Goal: Information Seeking & Learning: Learn about a topic

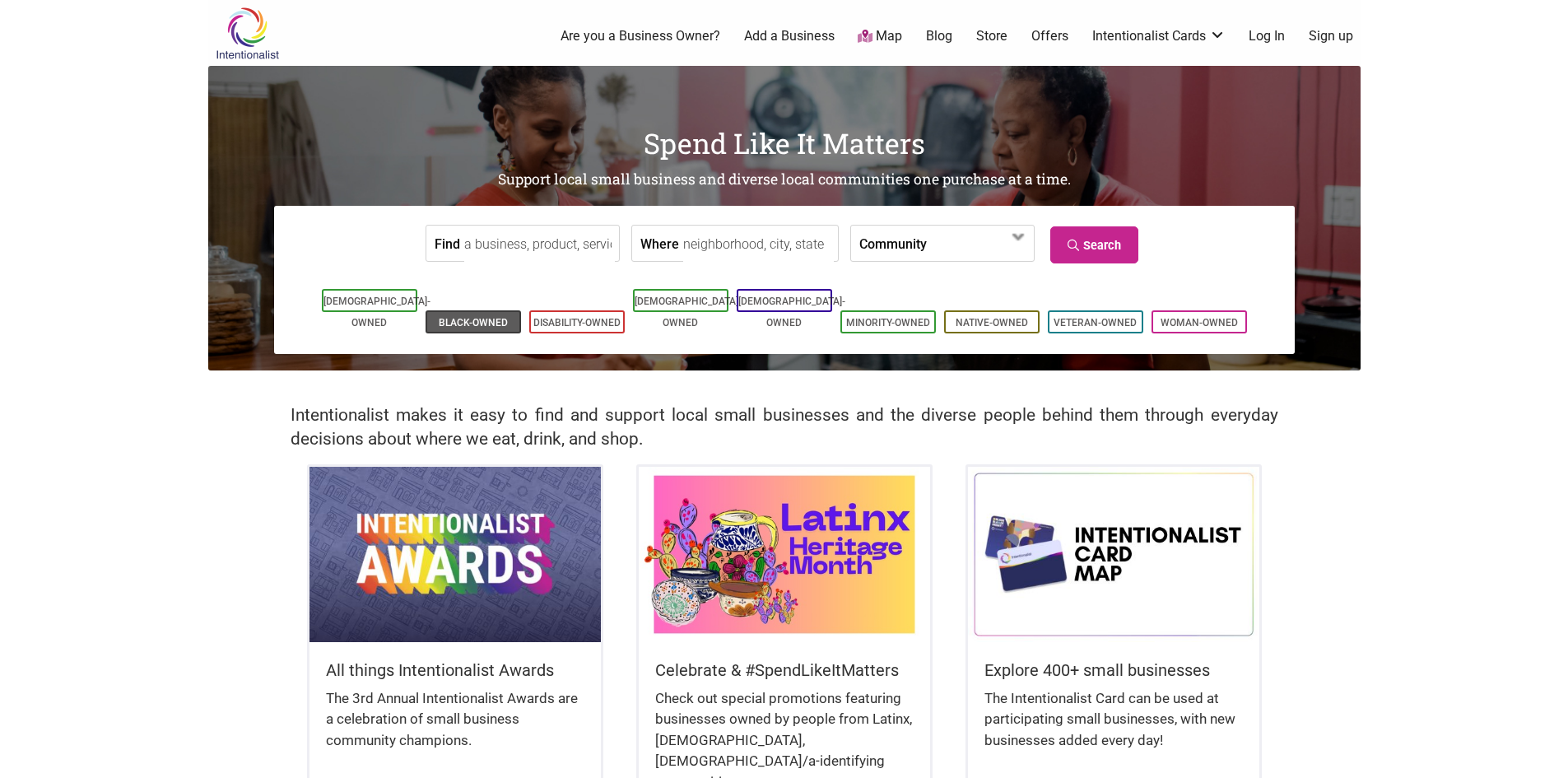
click at [463, 317] on link "Black-Owned" at bounding box center [473, 323] width 69 height 12
click at [712, 303] on link "[DEMOGRAPHIC_DATA]-Owned" at bounding box center [688, 312] width 107 height 33
click at [452, 317] on link "Black-Owned" at bounding box center [473, 323] width 69 height 12
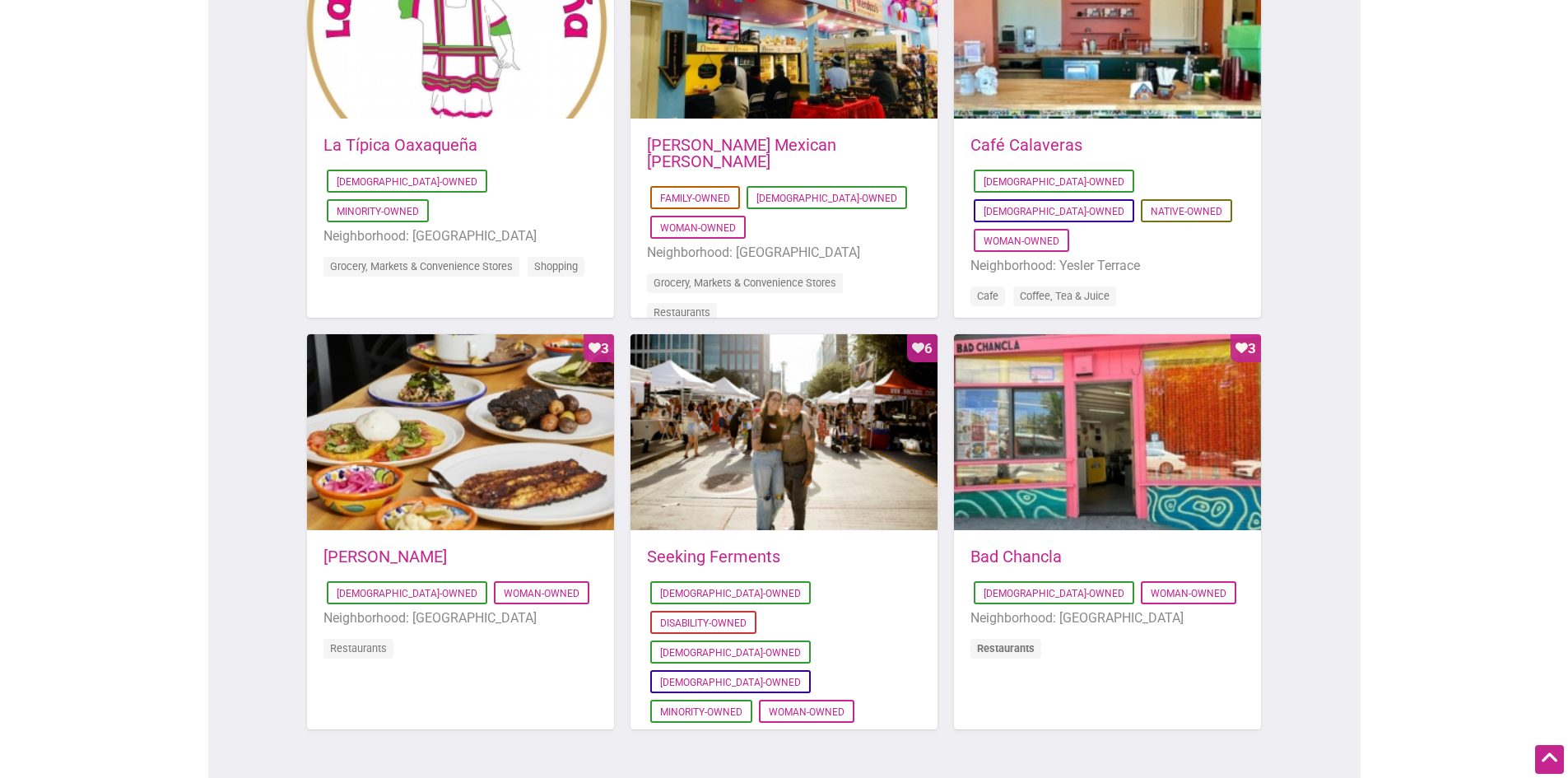
scroll to position [1071, 0]
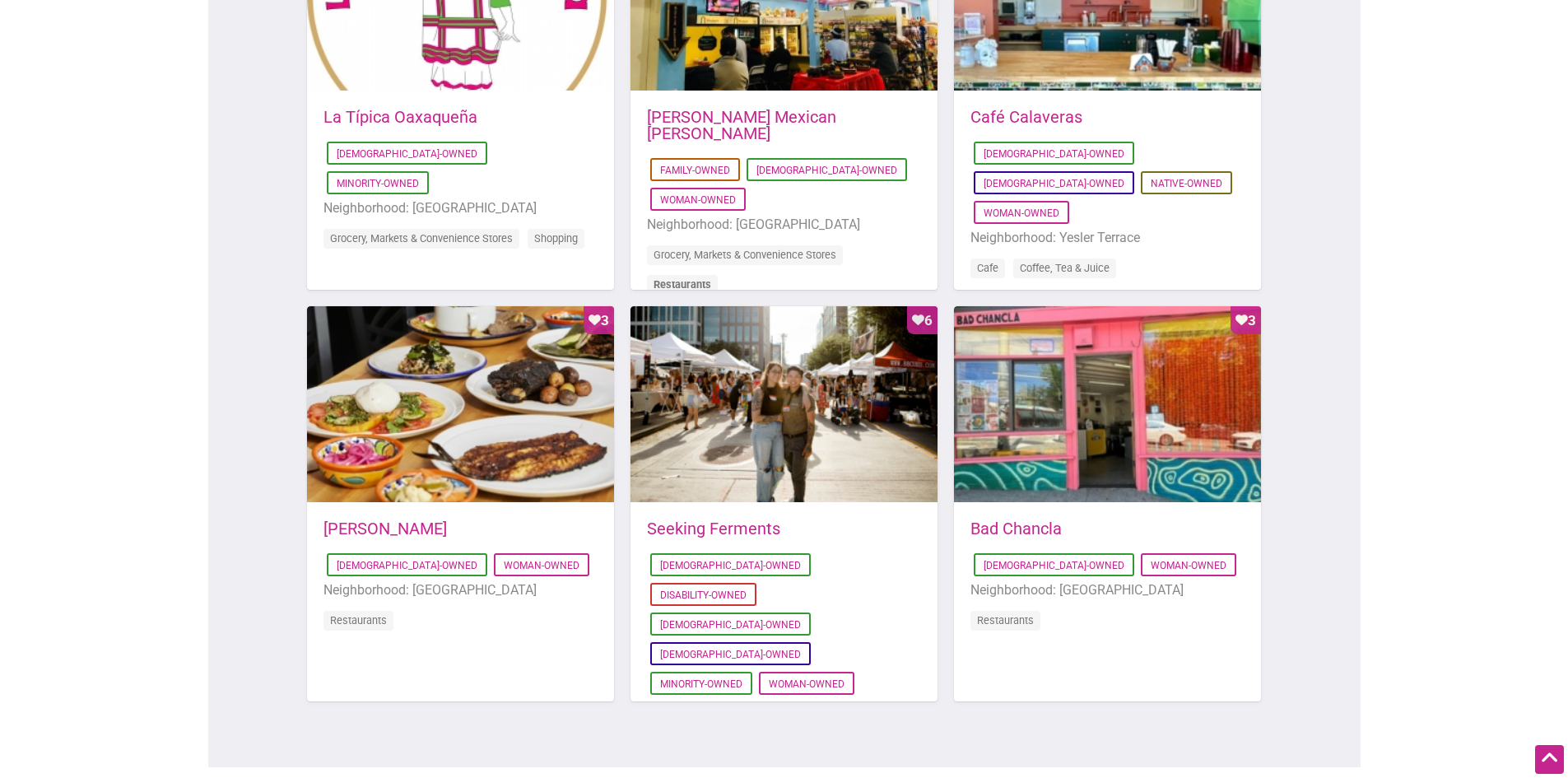
click at [705, 278] on link "Restaurants" at bounding box center [683, 284] width 58 height 12
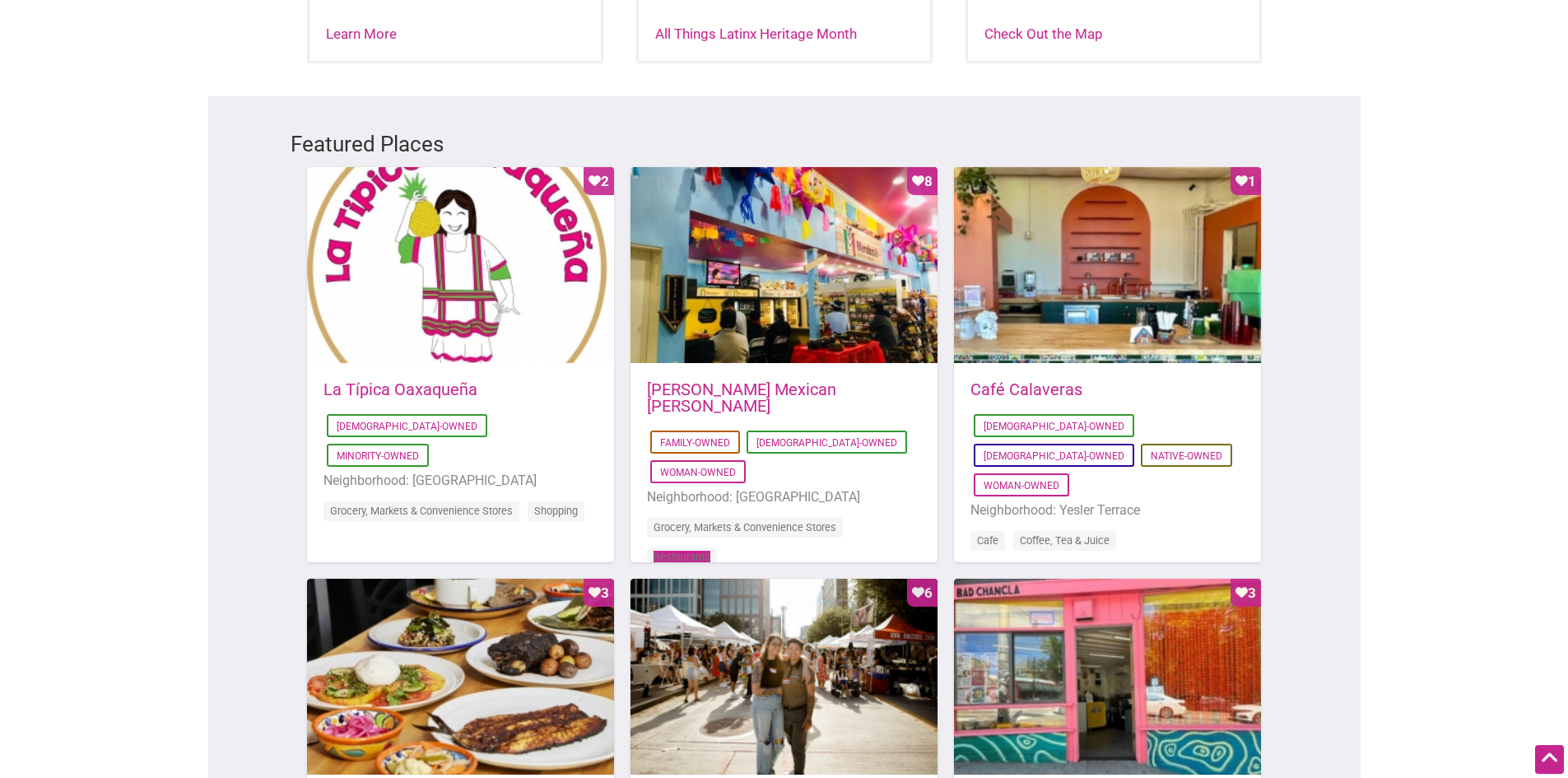
scroll to position [823, 0]
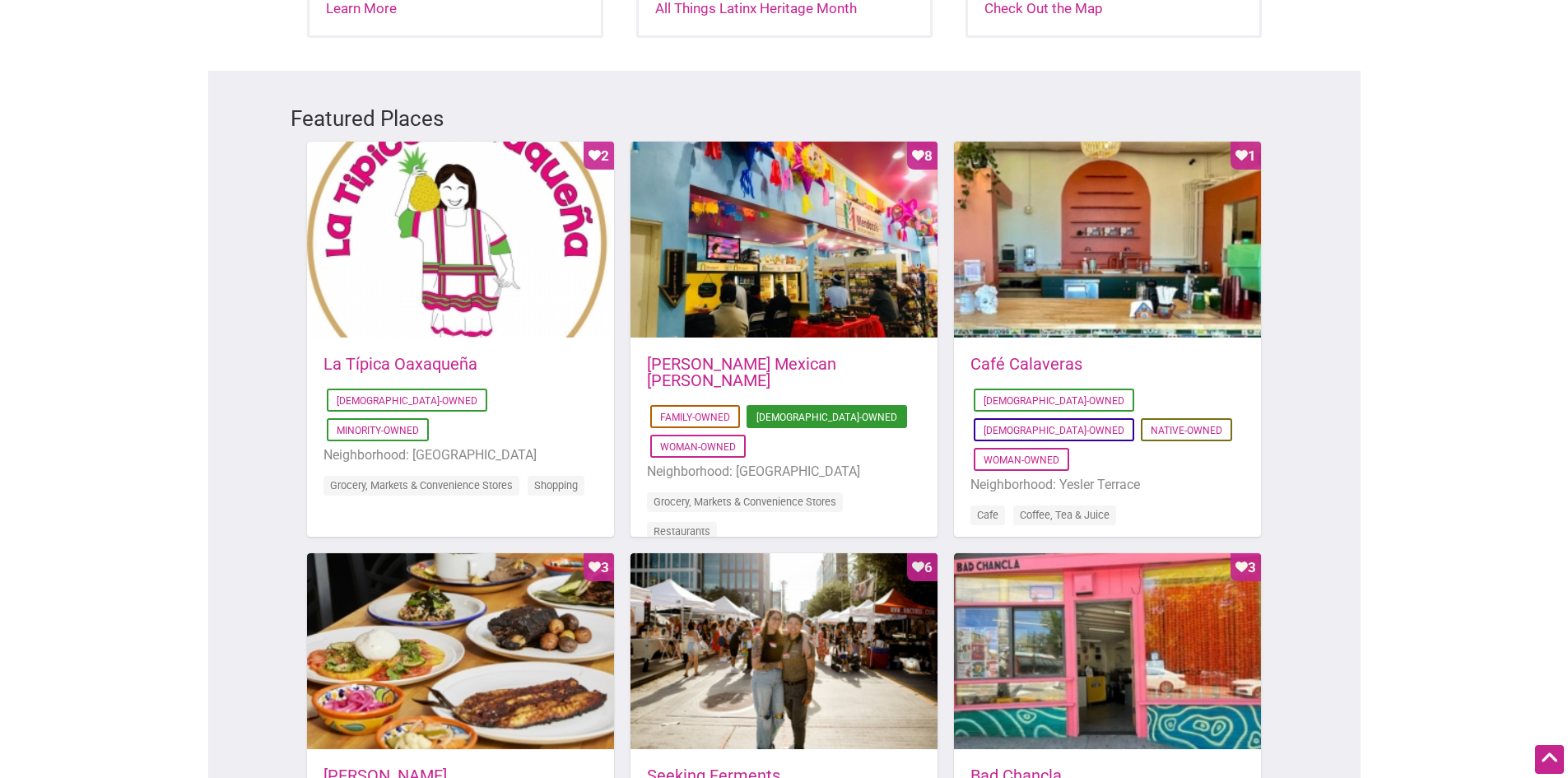
click at [789, 412] on link "[DEMOGRAPHIC_DATA]-Owned" at bounding box center [826, 418] width 141 height 12
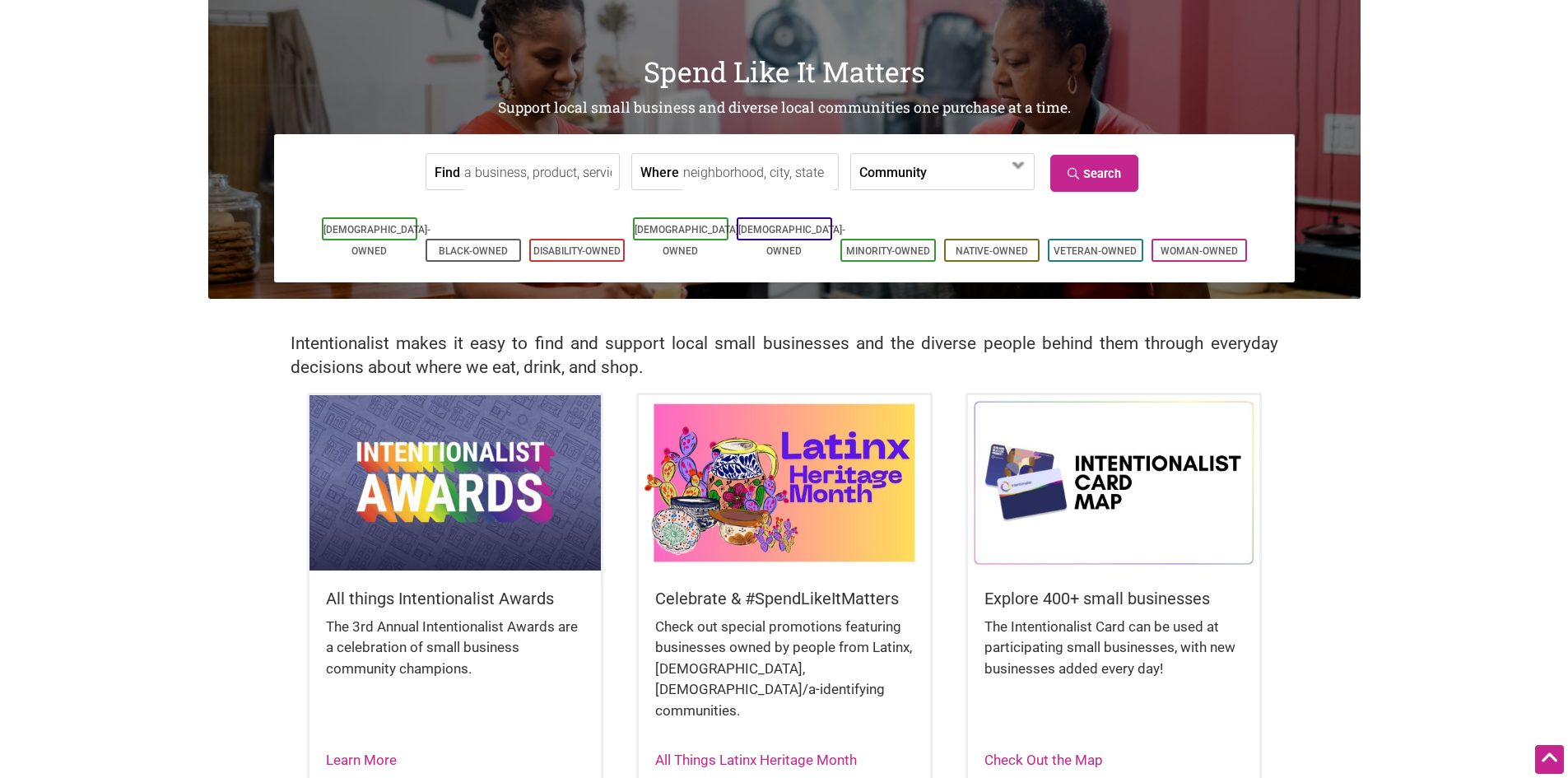
scroll to position [0, 0]
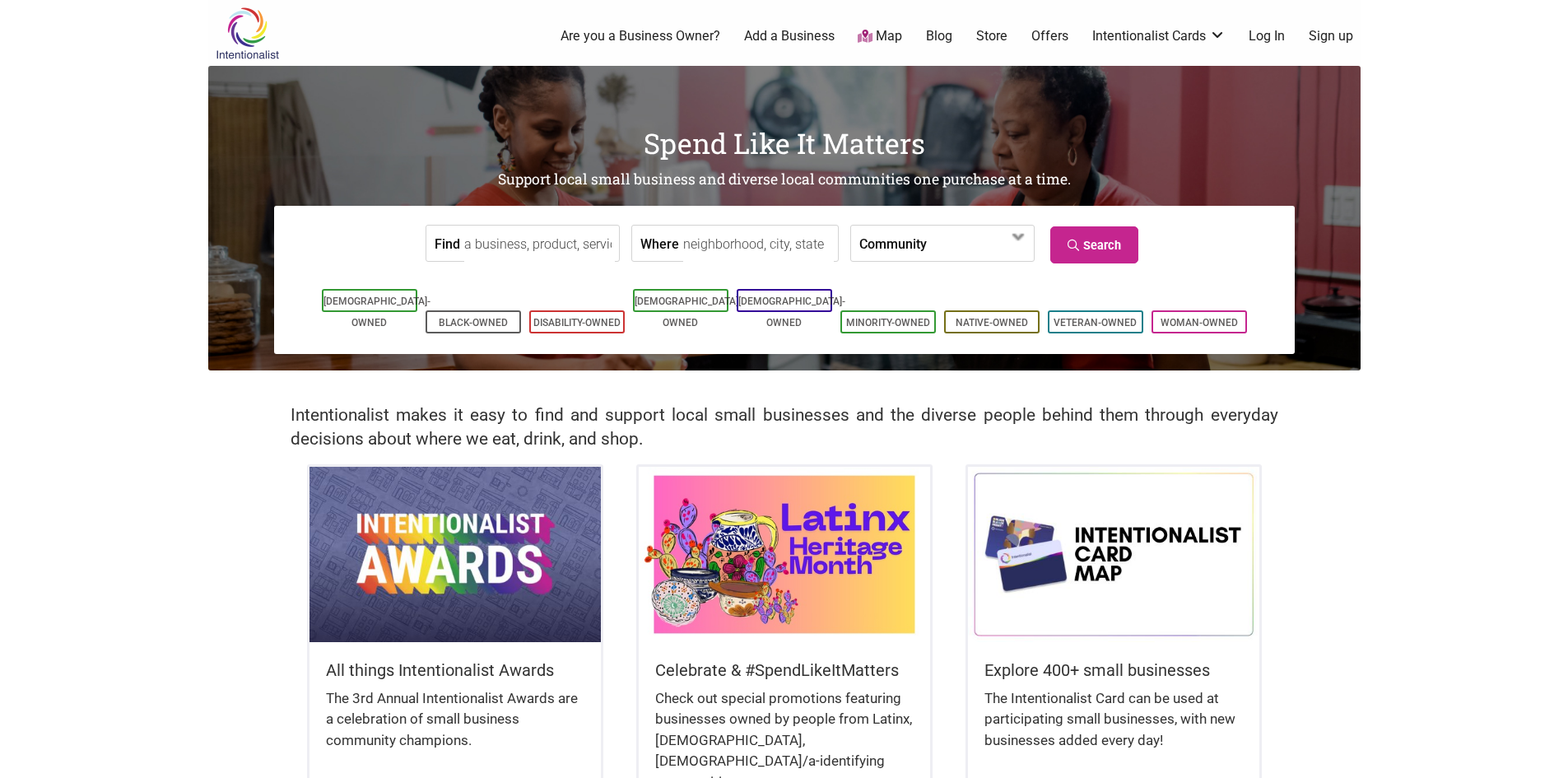
click at [1499, 474] on body "× Menu 0 Are you a Business Owner? Add a Business Map Blog Store Offers Intenti…" at bounding box center [784, 389] width 1568 height 778
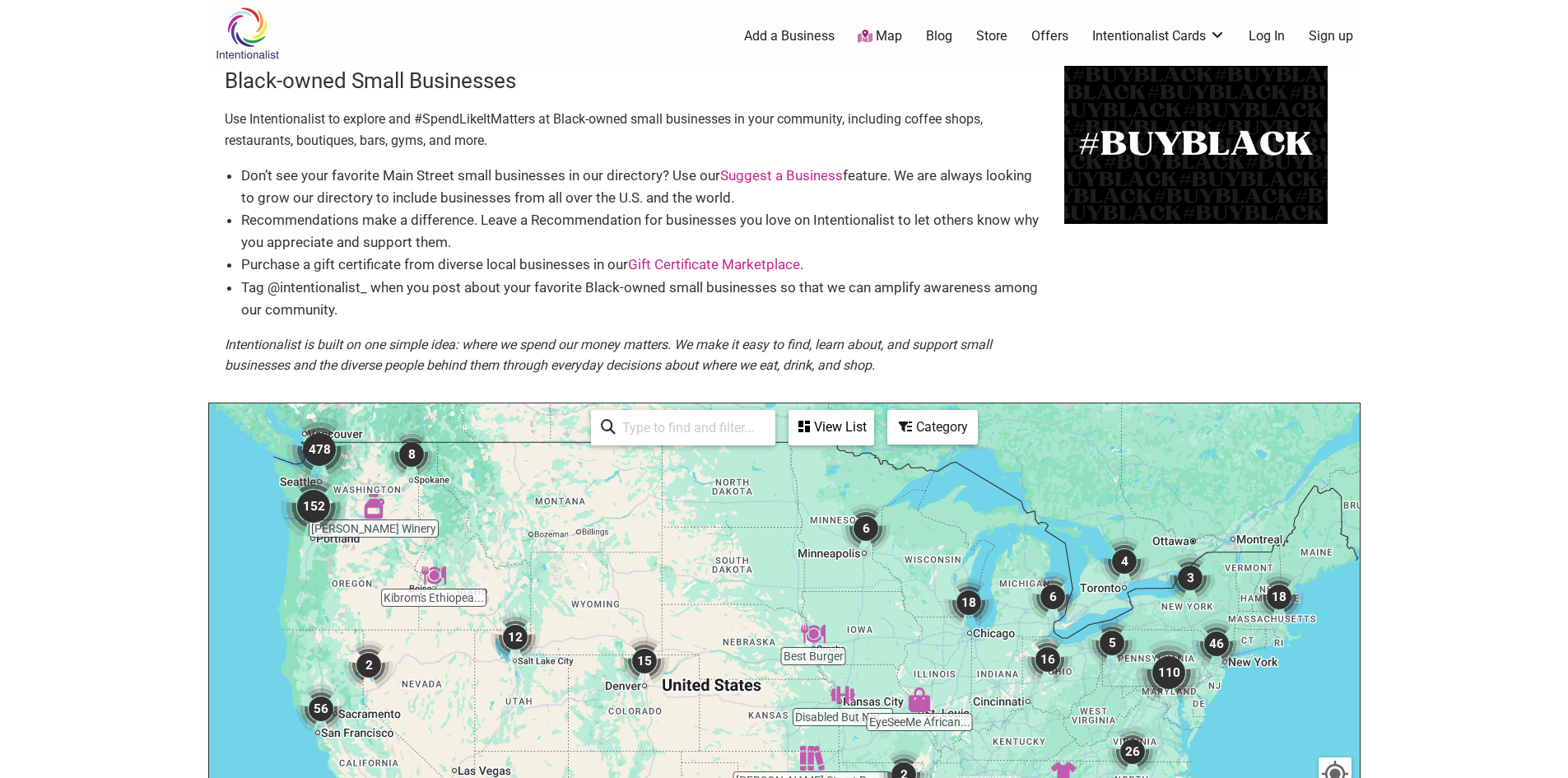
click at [366, 486] on div at bounding box center [784, 724] width 1150 height 641
click at [368, 490] on img "Frichette Winery" at bounding box center [374, 507] width 38 height 38
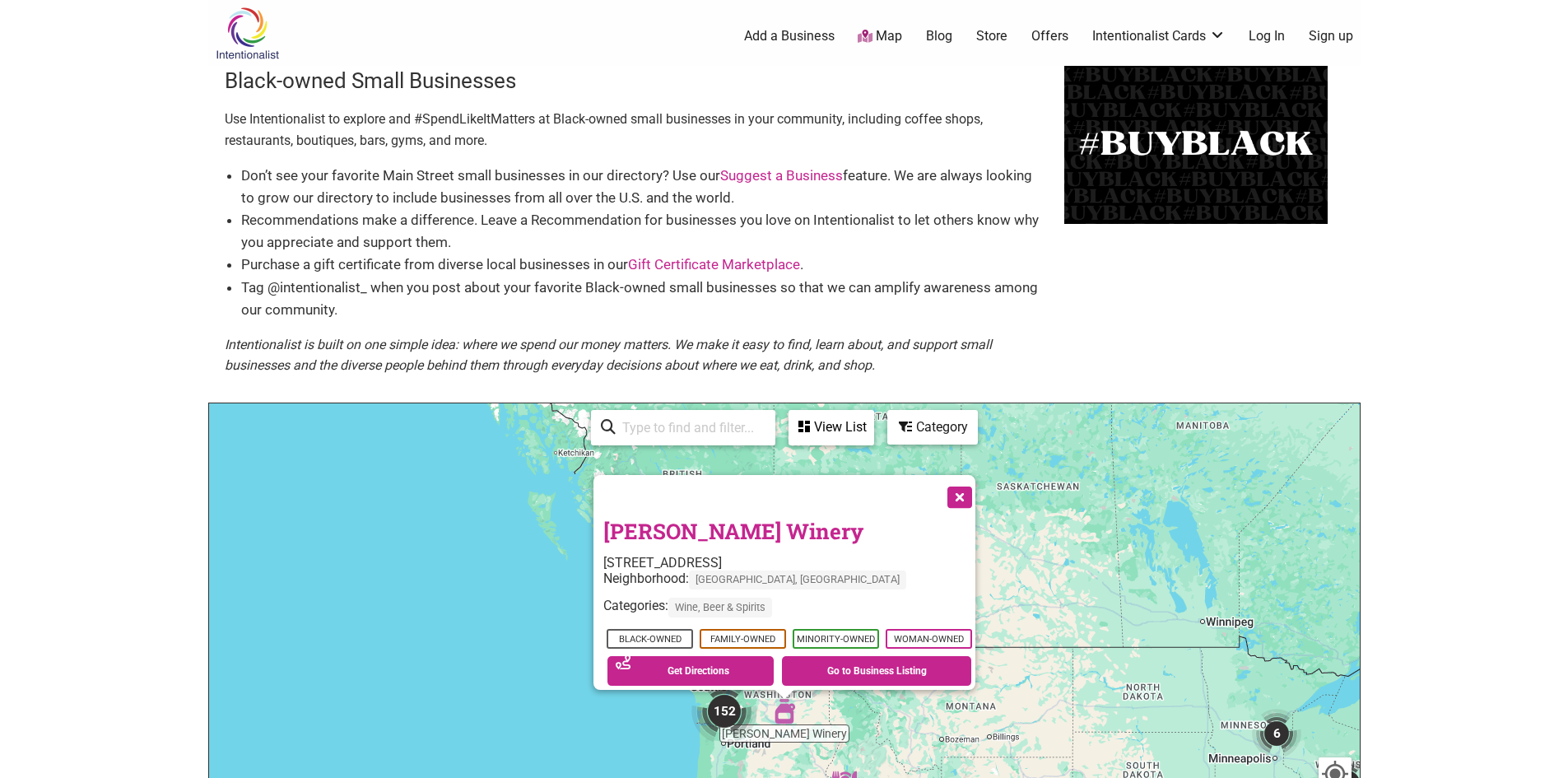
click at [966, 481] on button "Close" at bounding box center [957, 495] width 41 height 41
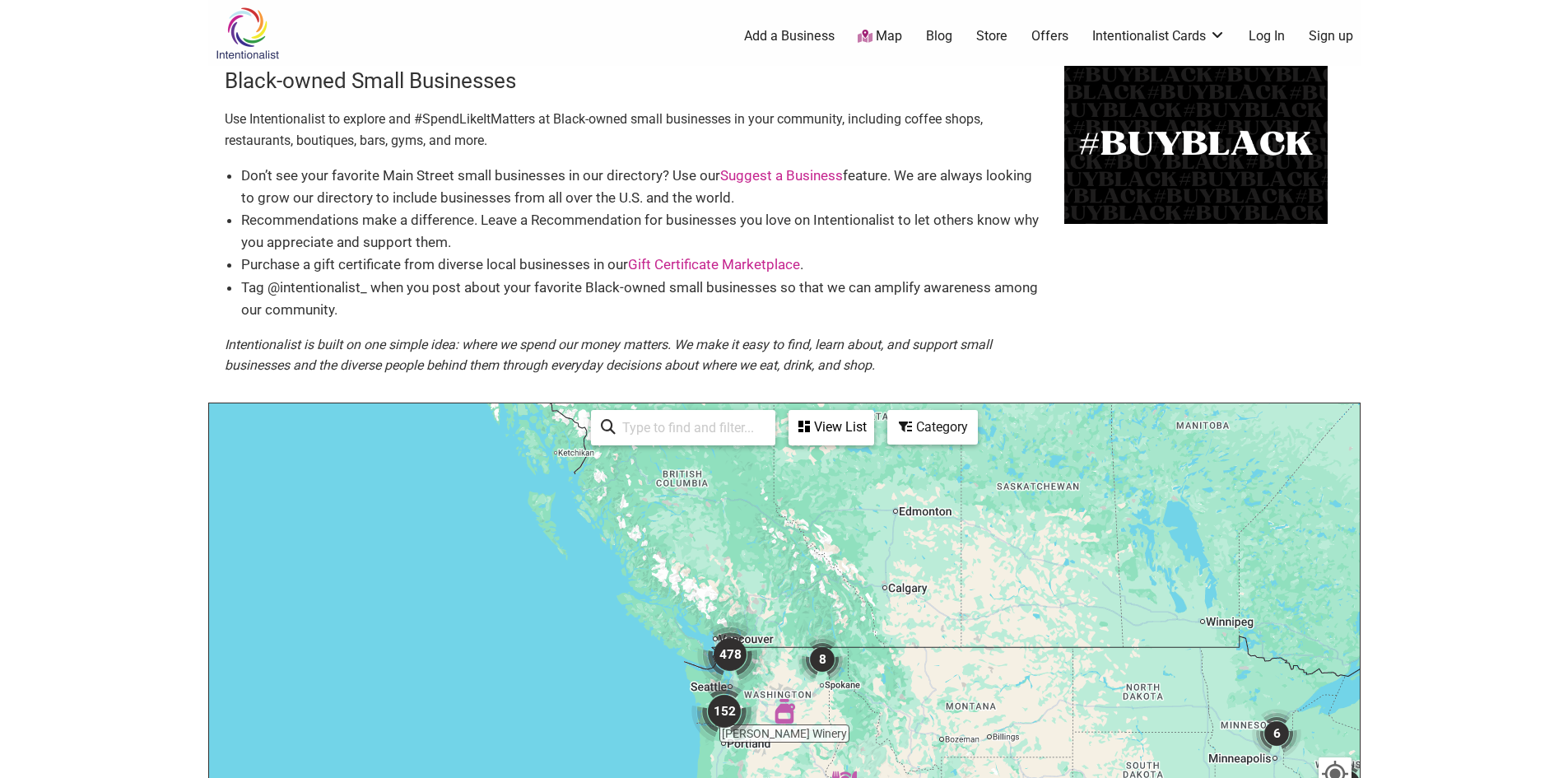
click at [702, 682] on img "478" at bounding box center [730, 654] width 79 height 79
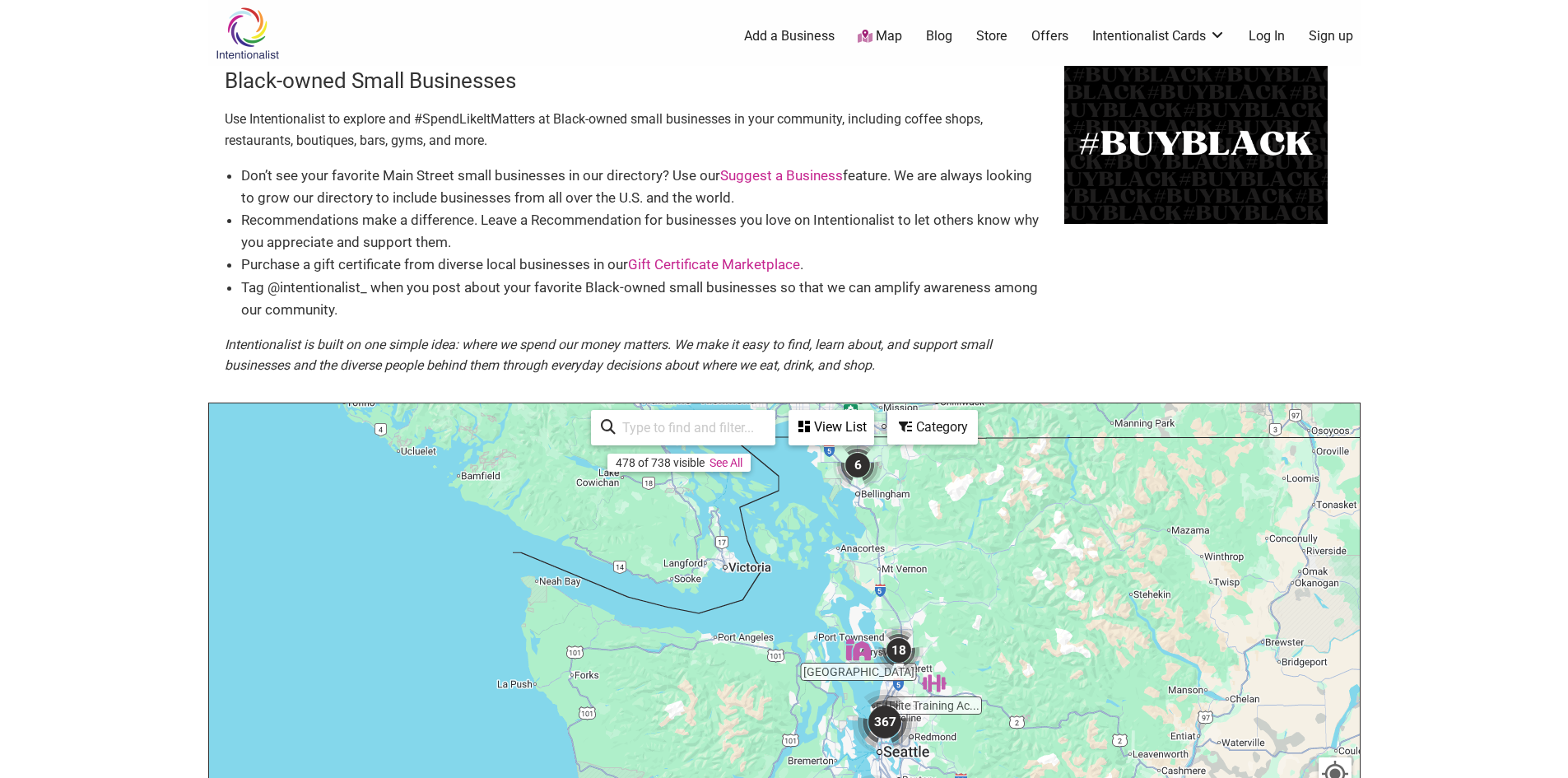
click at [905, 653] on img "18" at bounding box center [898, 650] width 63 height 63
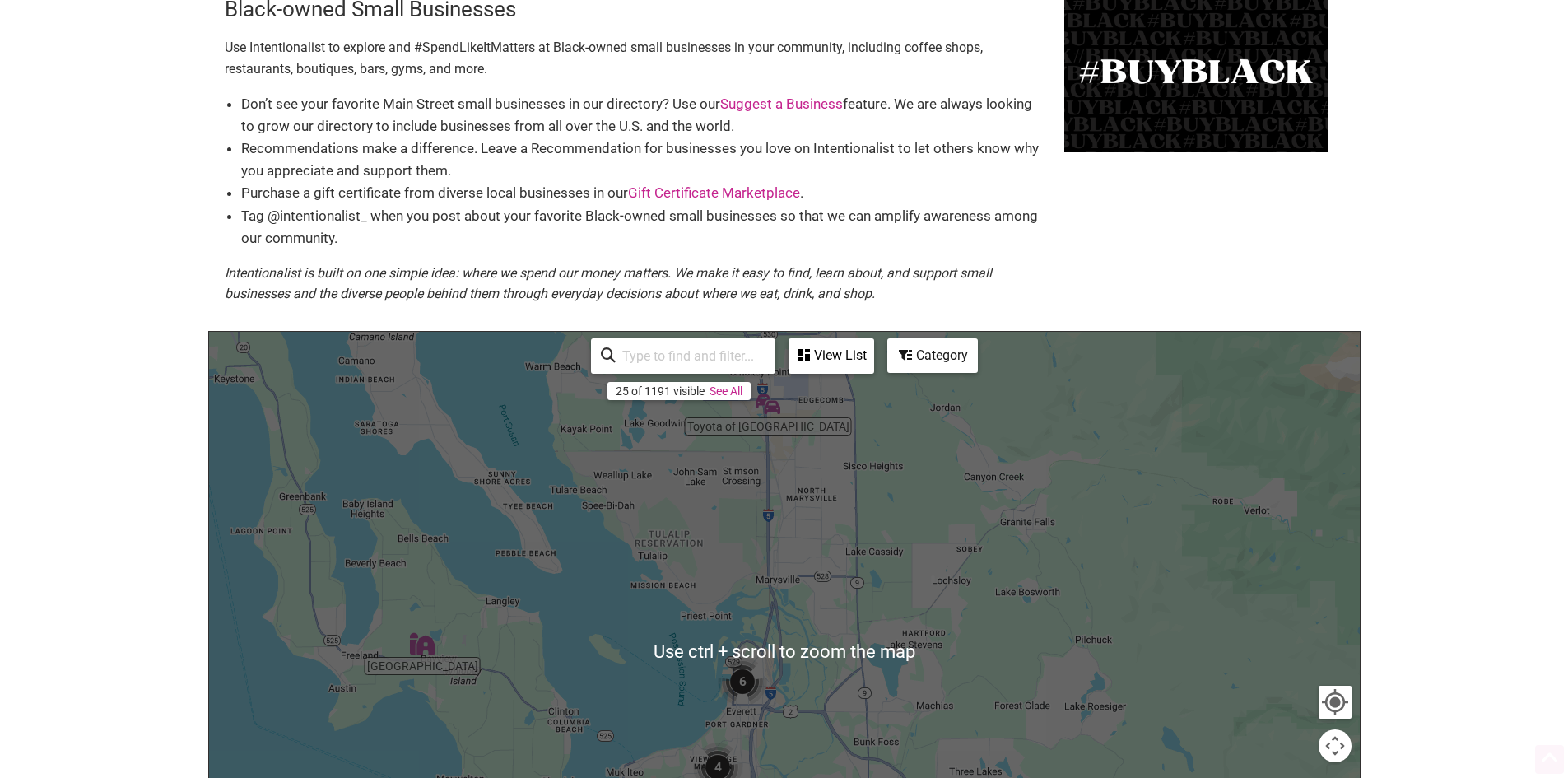
scroll to position [165, 0]
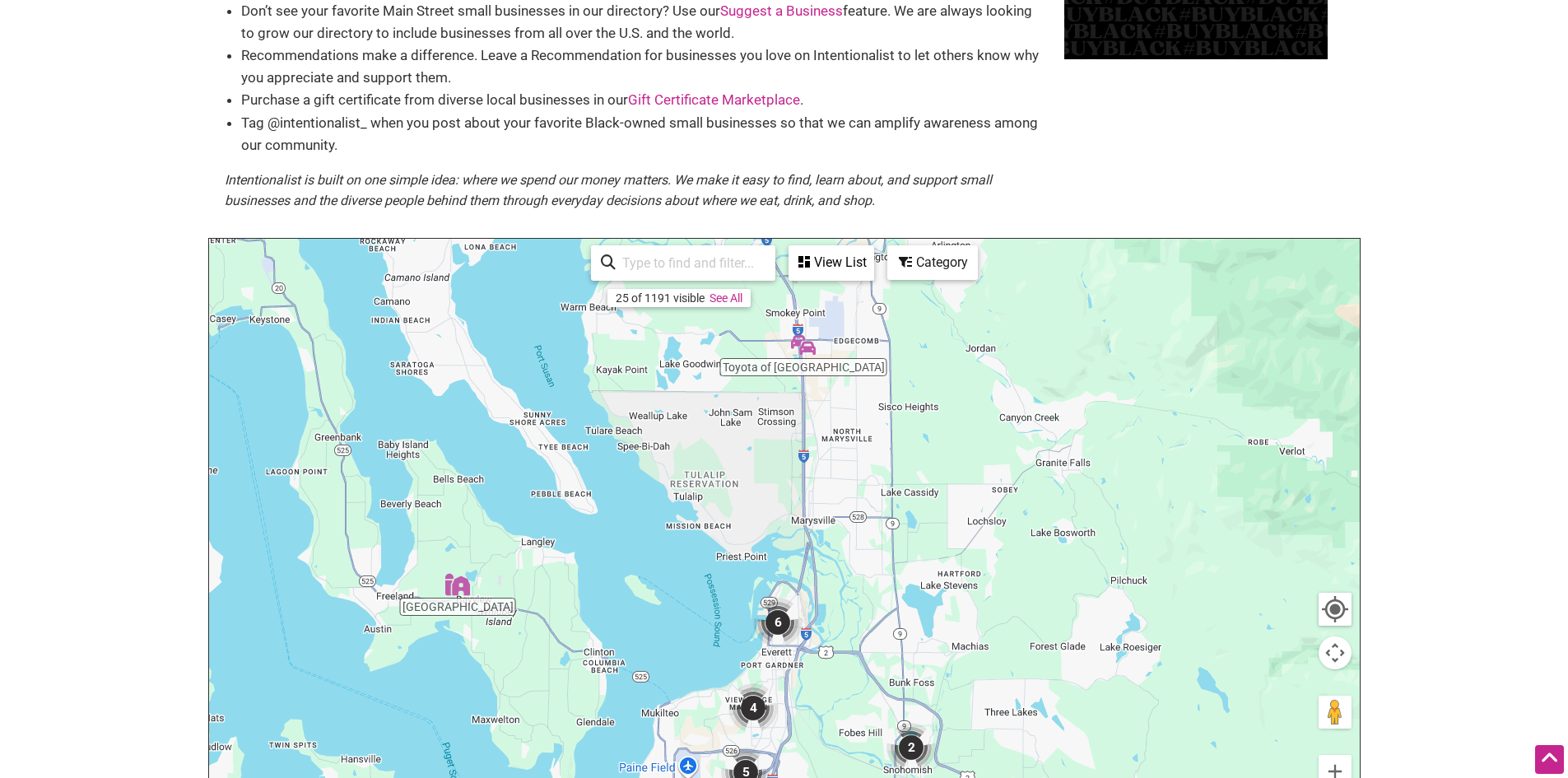
drag, startPoint x: 839, startPoint y: 622, endPoint x: 871, endPoint y: 655, distance: 46.0
click at [871, 655] on div "To navigate, press the arrow keys." at bounding box center [784, 559] width 1150 height 641
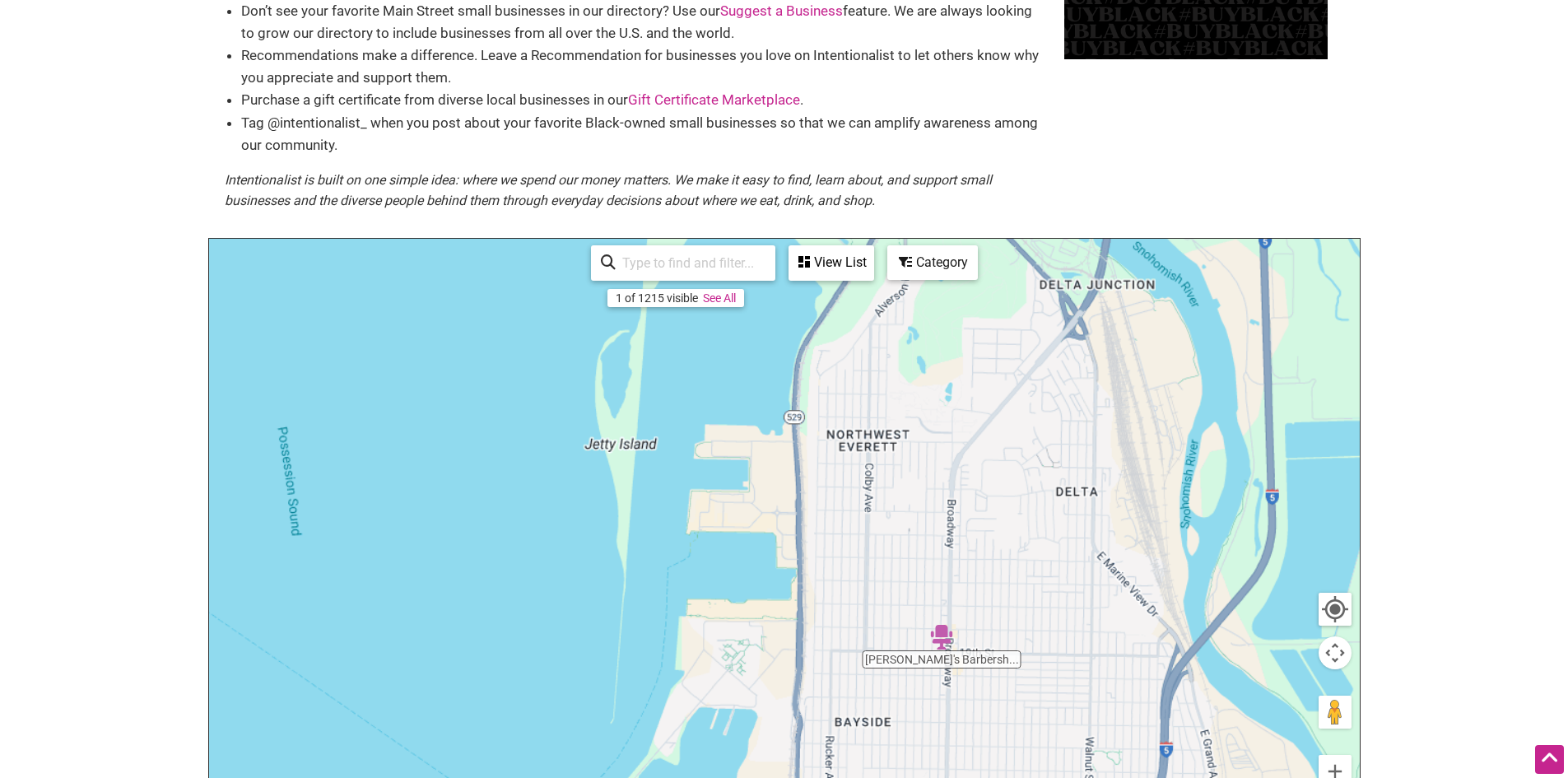
drag, startPoint x: 774, startPoint y: 632, endPoint x: 869, endPoint y: 706, distance: 120.4
click at [869, 706] on div "To navigate, press the arrow keys." at bounding box center [784, 559] width 1150 height 641
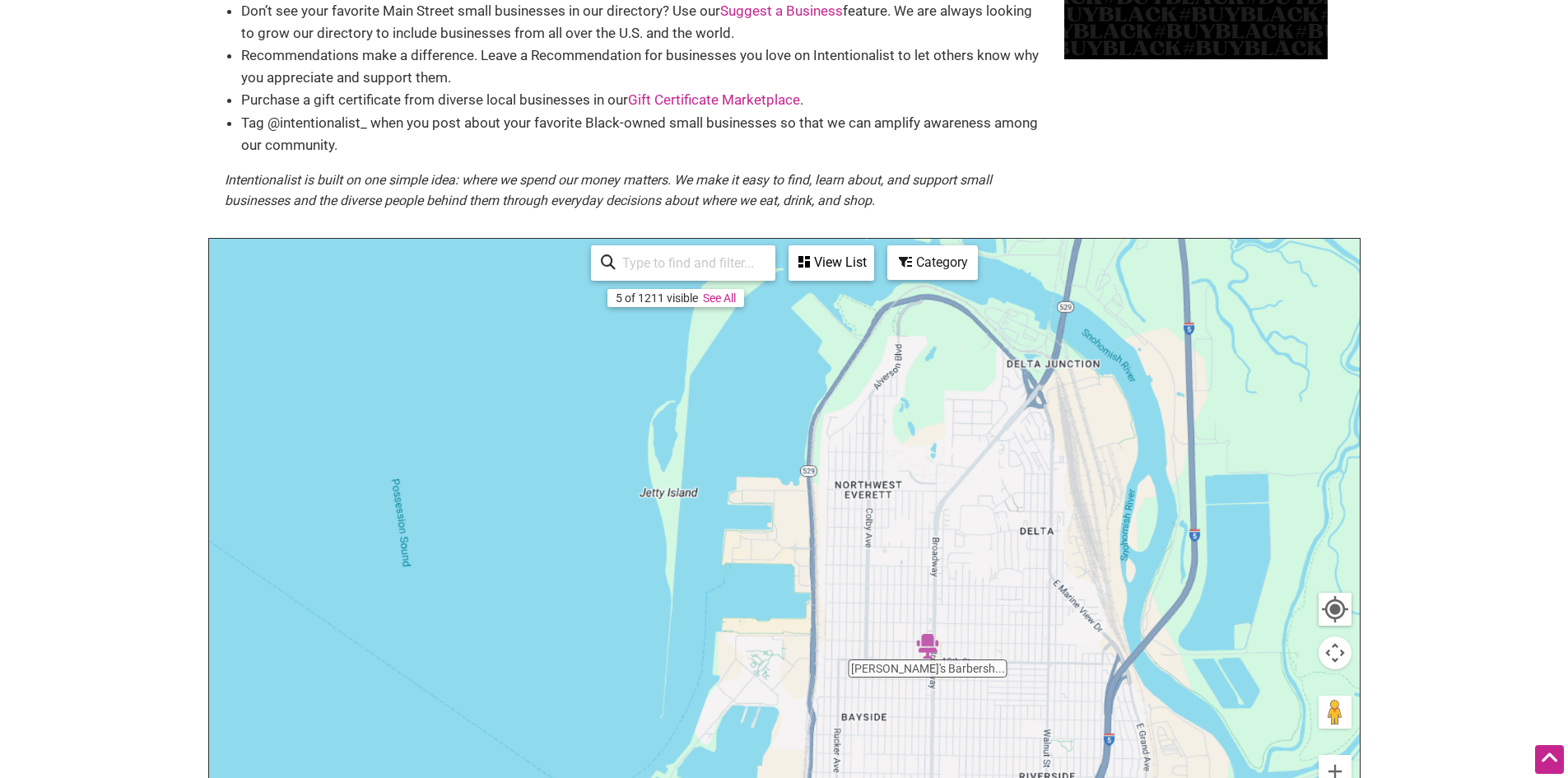
click at [157, 233] on body "× Menu 0 Add a Business Map Blog Store Offers Intentionalist Cards Buy Black Ca…" at bounding box center [784, 224] width 1568 height 778
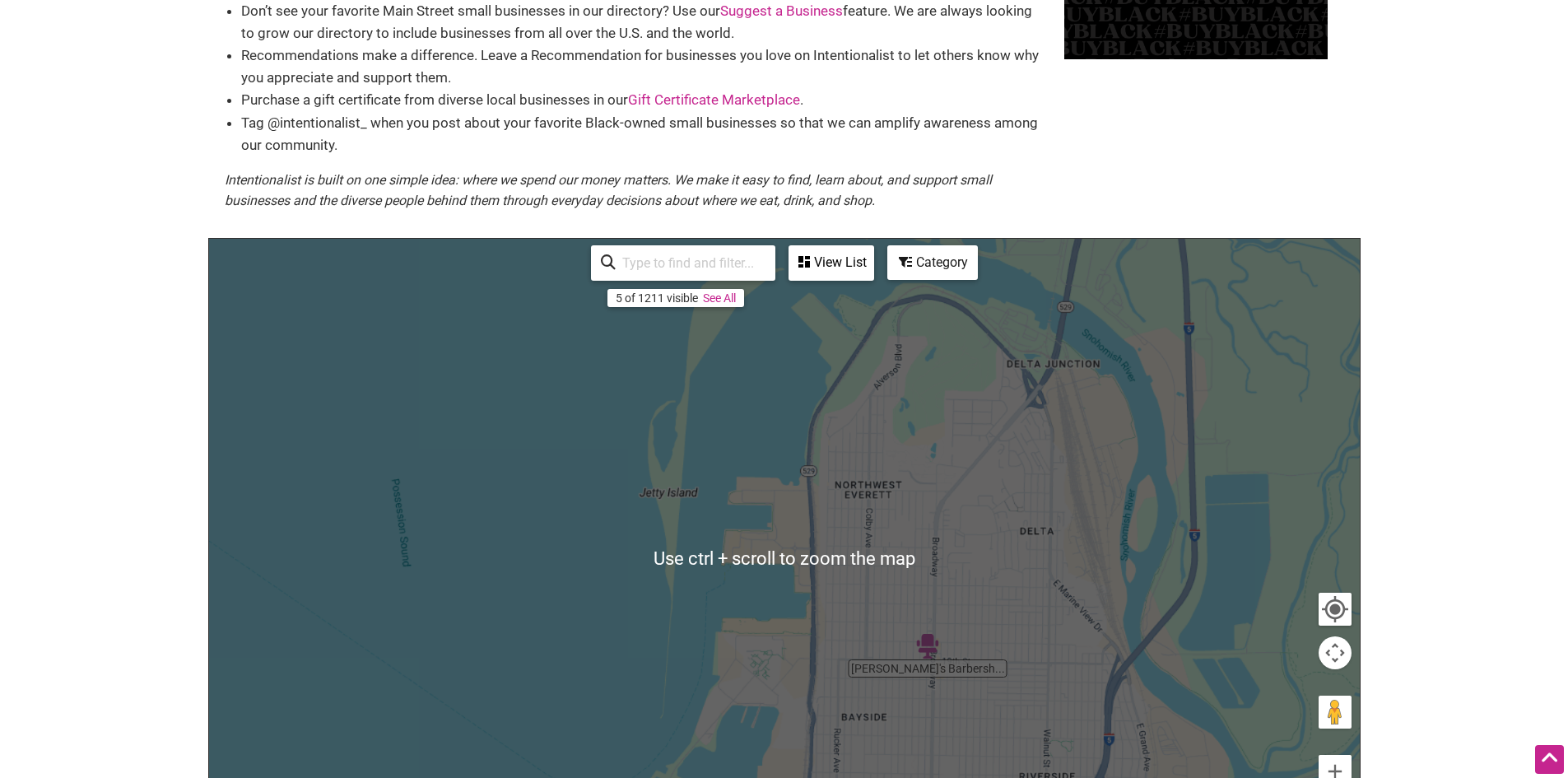
scroll to position [0, 0]
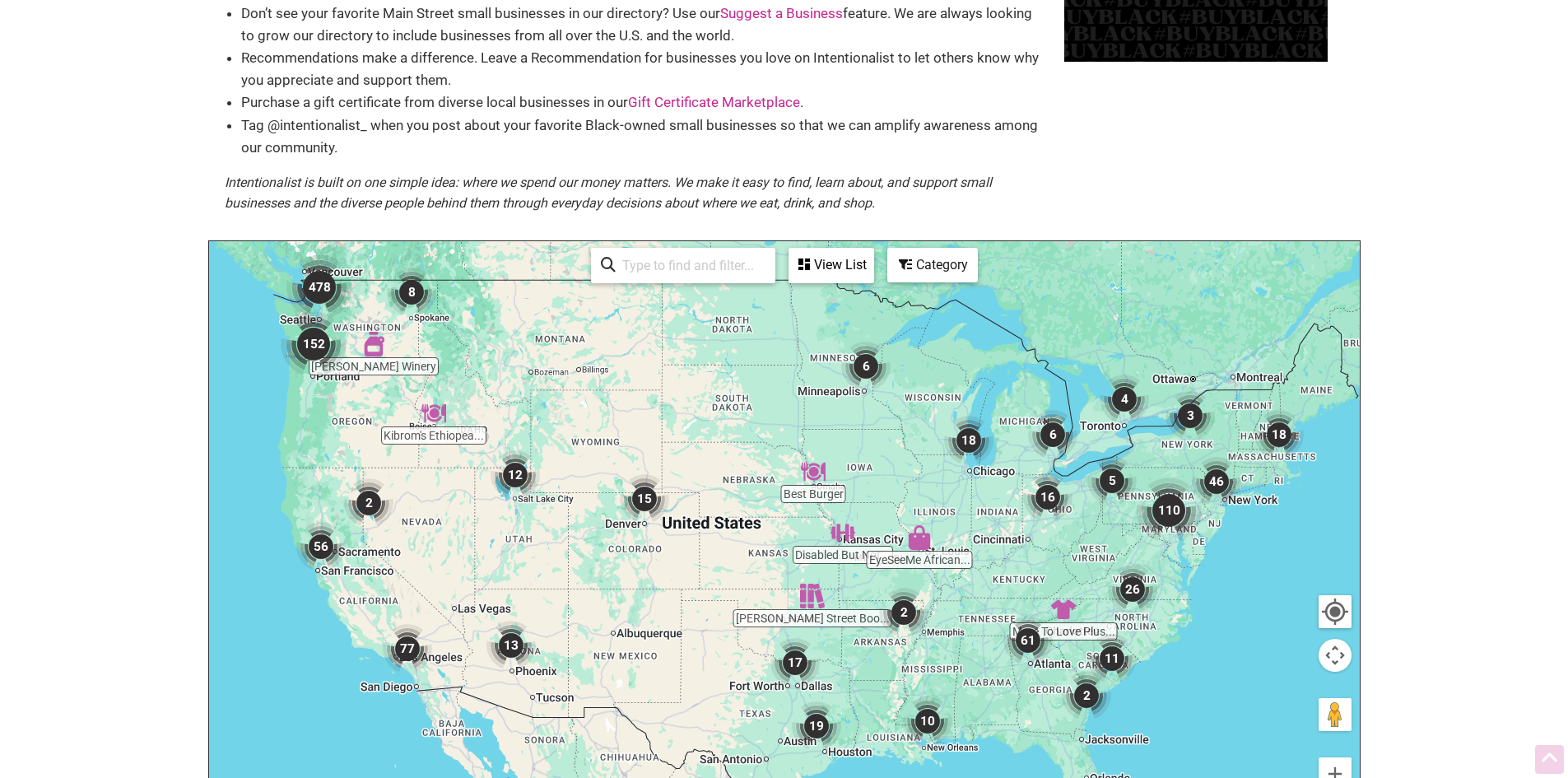
scroll to position [165, 0]
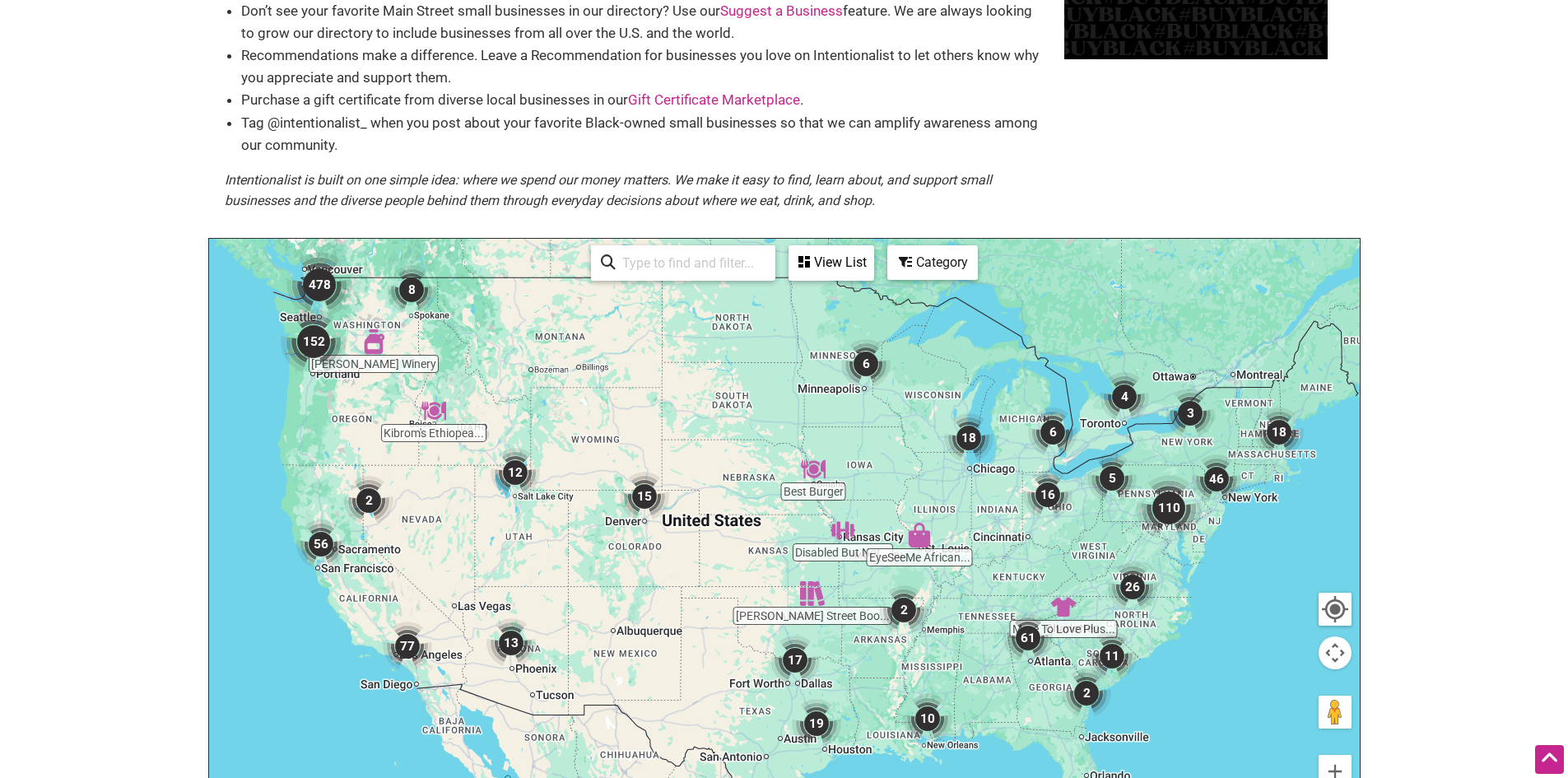
click at [645, 262] on input "search" at bounding box center [691, 263] width 150 height 32
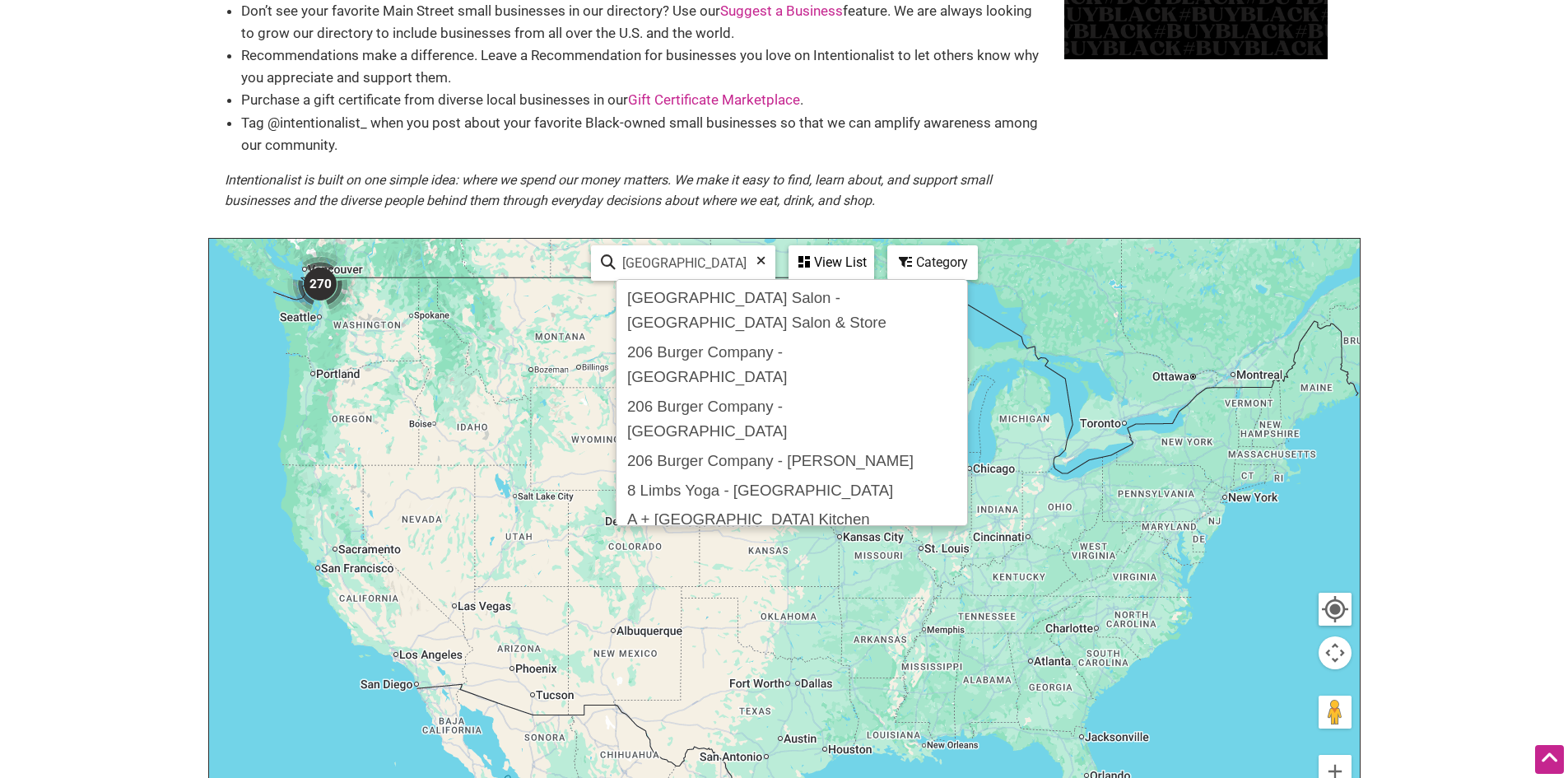
type input "[GEOGRAPHIC_DATA]"
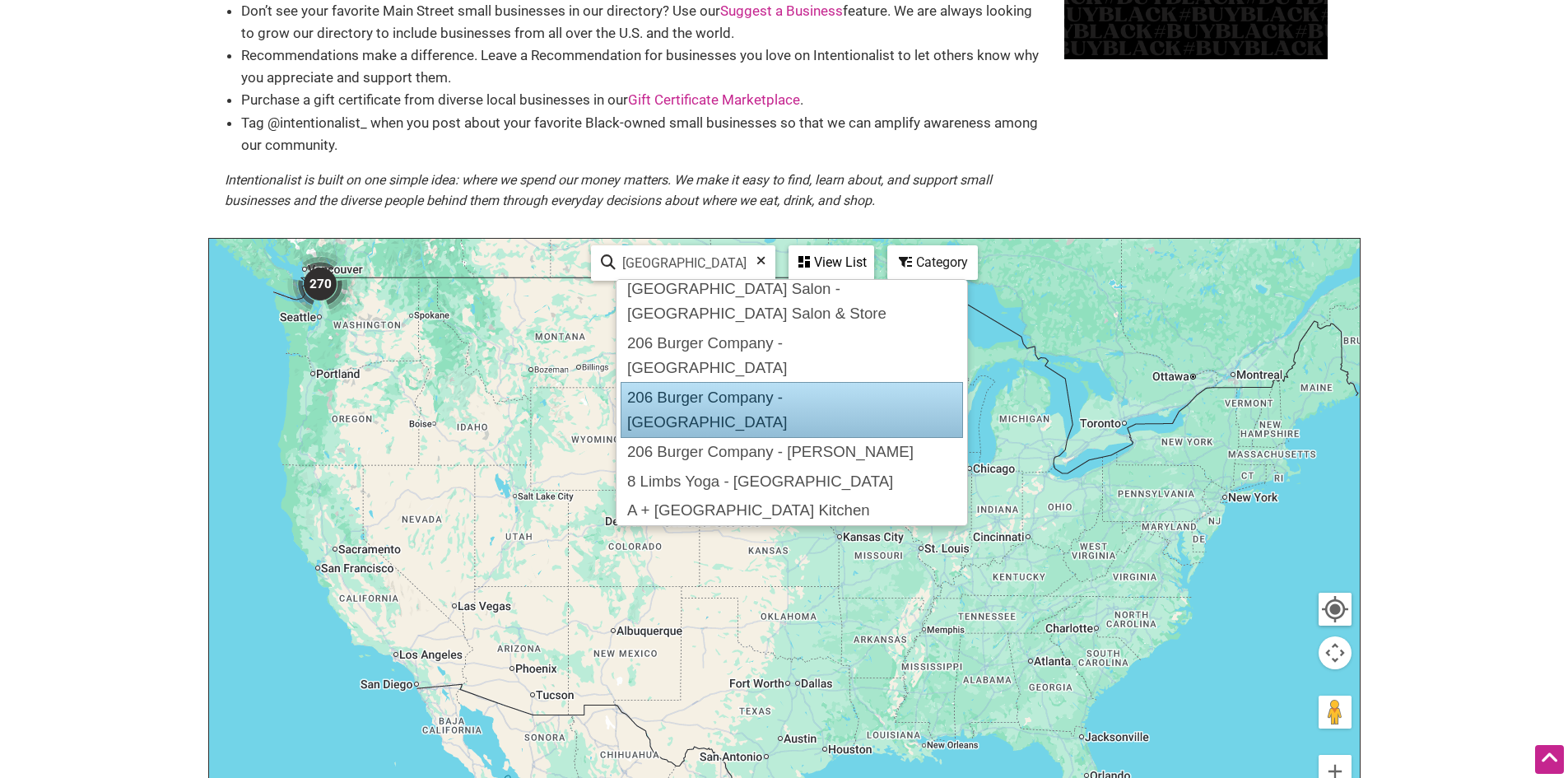
scroll to position [0, 0]
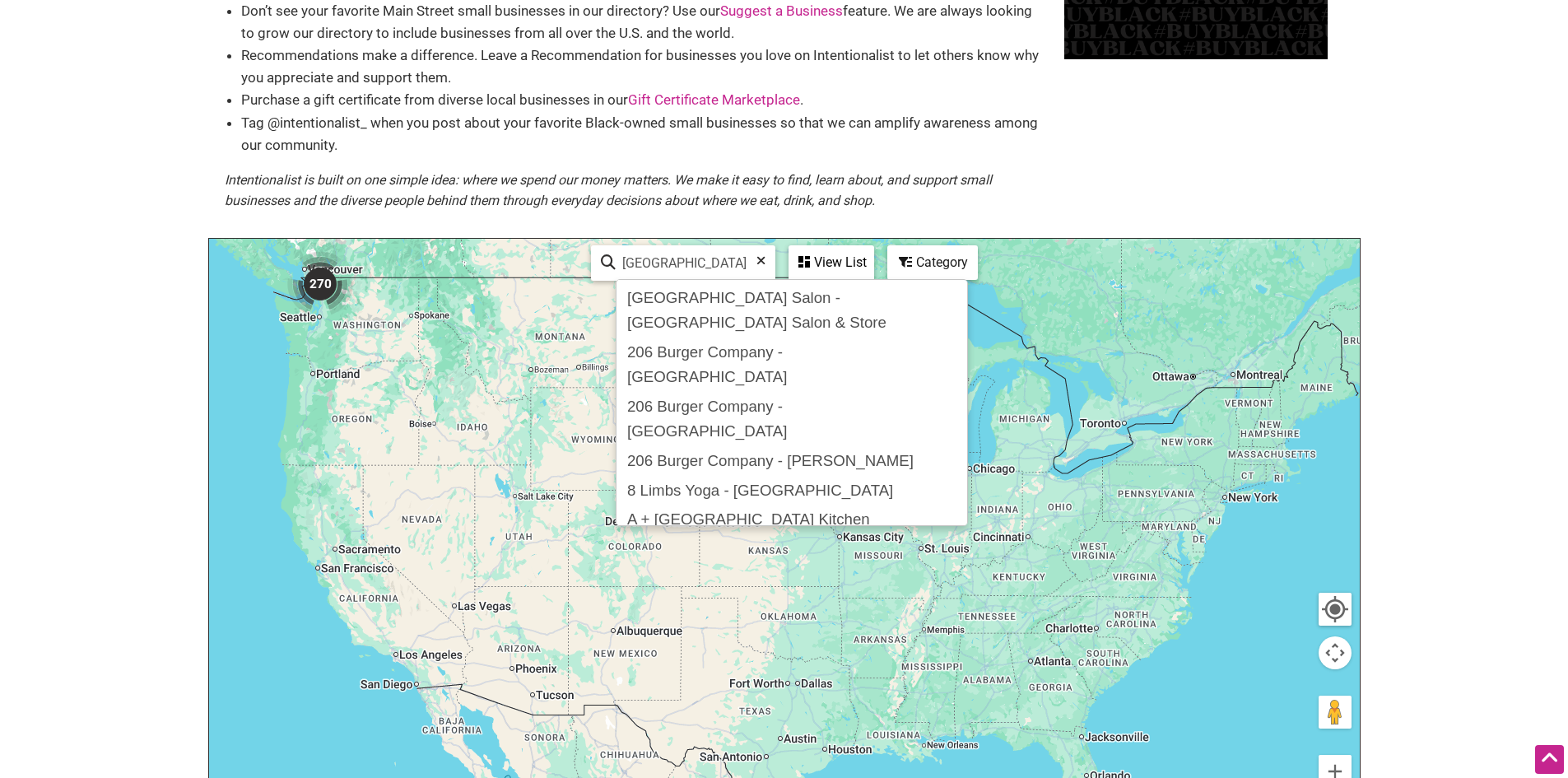
click at [833, 262] on div "View List" at bounding box center [831, 262] width 82 height 31
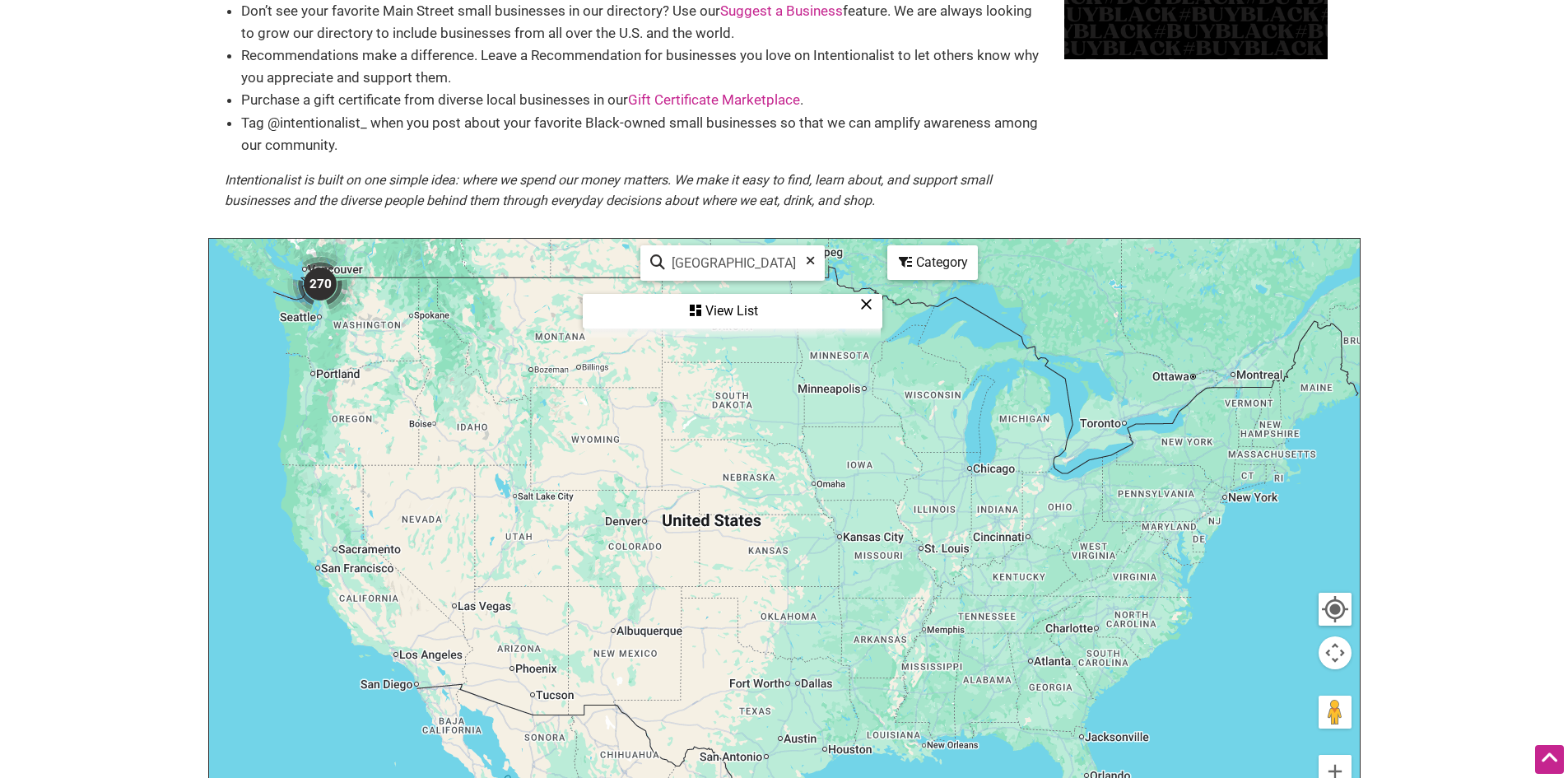
click at [711, 311] on div "View List" at bounding box center [733, 311] width 296 height 31
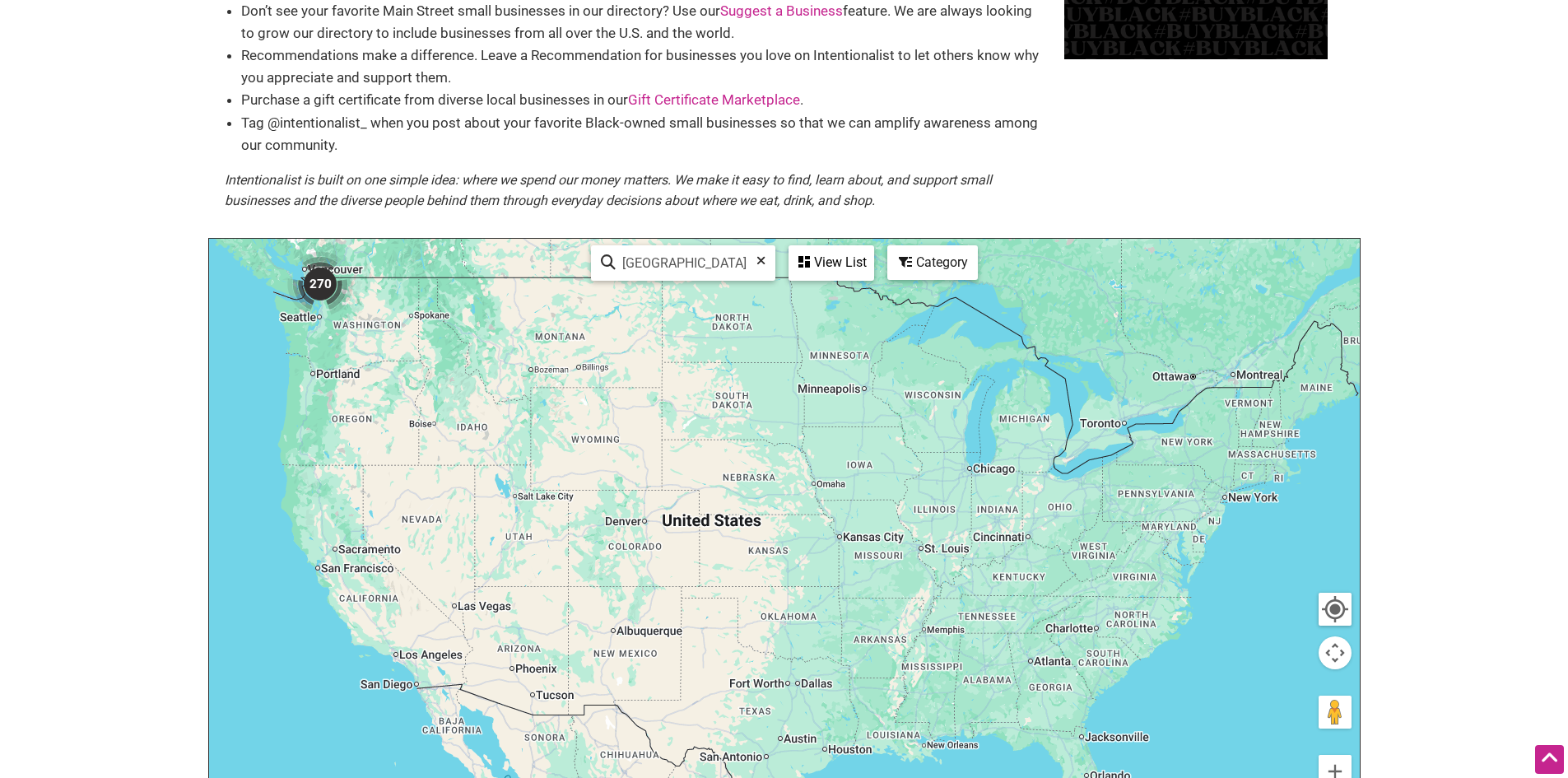
click at [944, 268] on div "Category" at bounding box center [931, 262] width 87 height 31
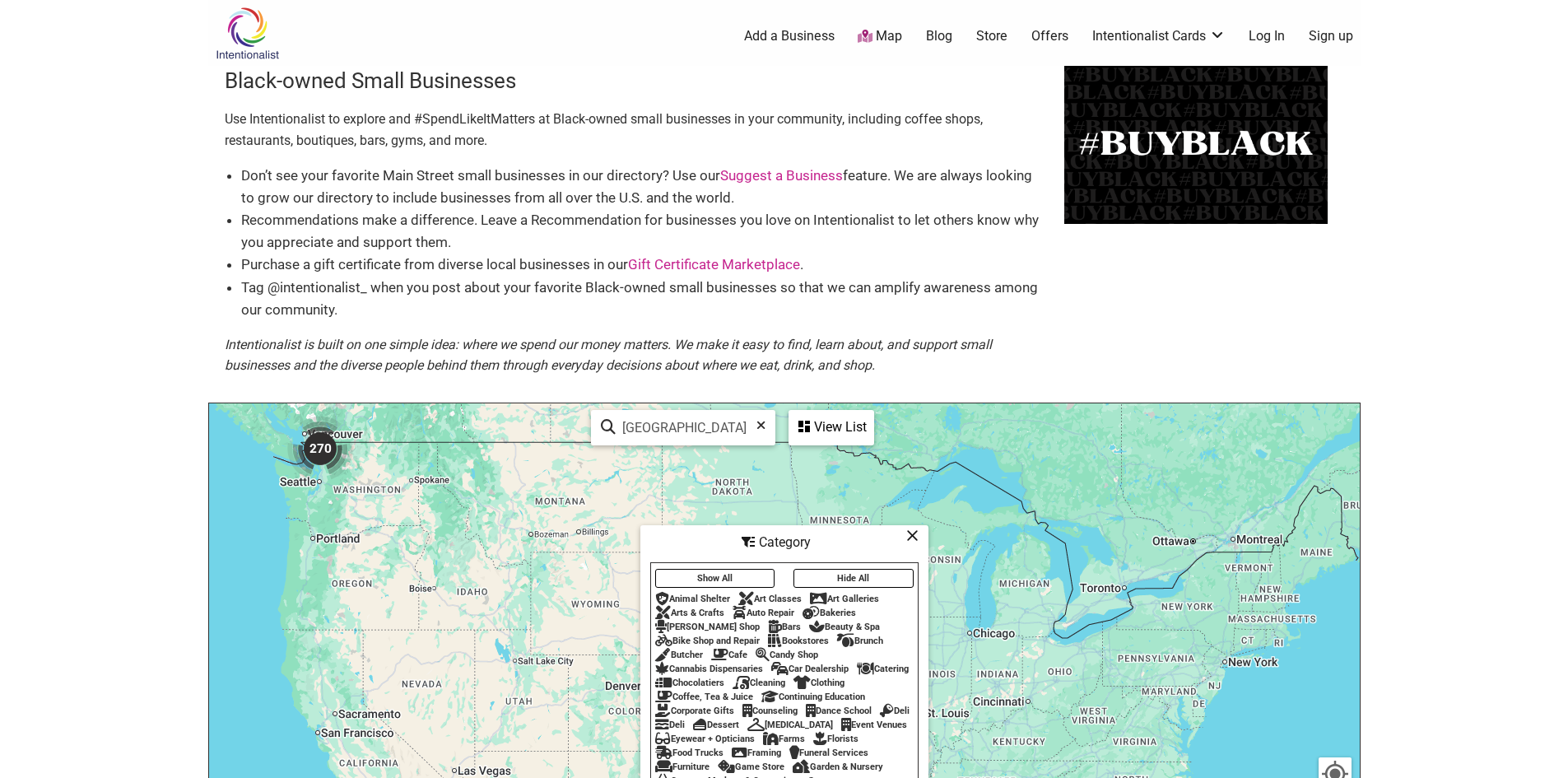
click at [1212, 298] on div "Black-owned Small Businesses Use Intentionalist to explore and #SpendLikeItMatt…" at bounding box center [784, 234] width 1152 height 337
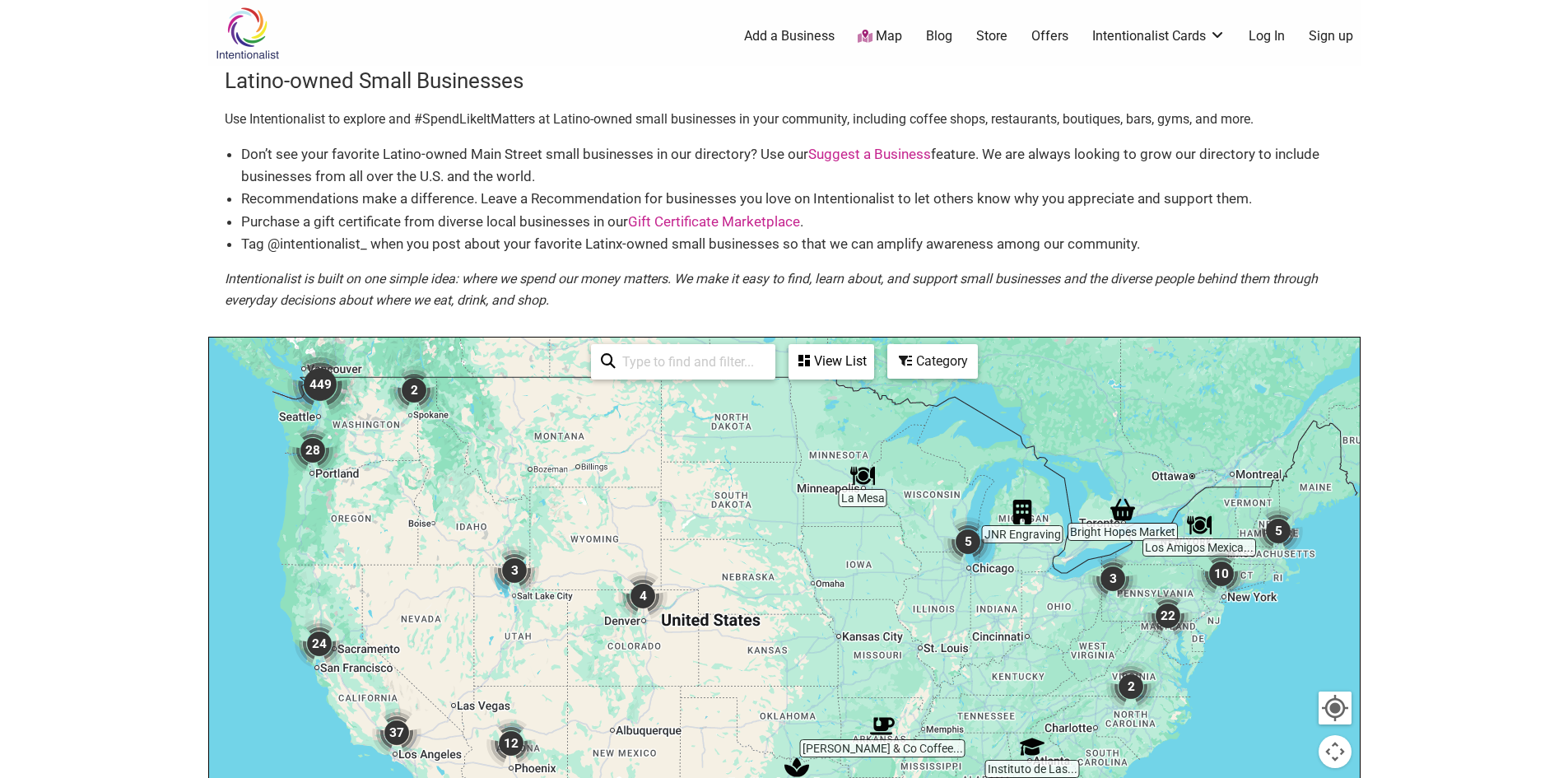
click at [313, 413] on img "449" at bounding box center [320, 384] width 79 height 79
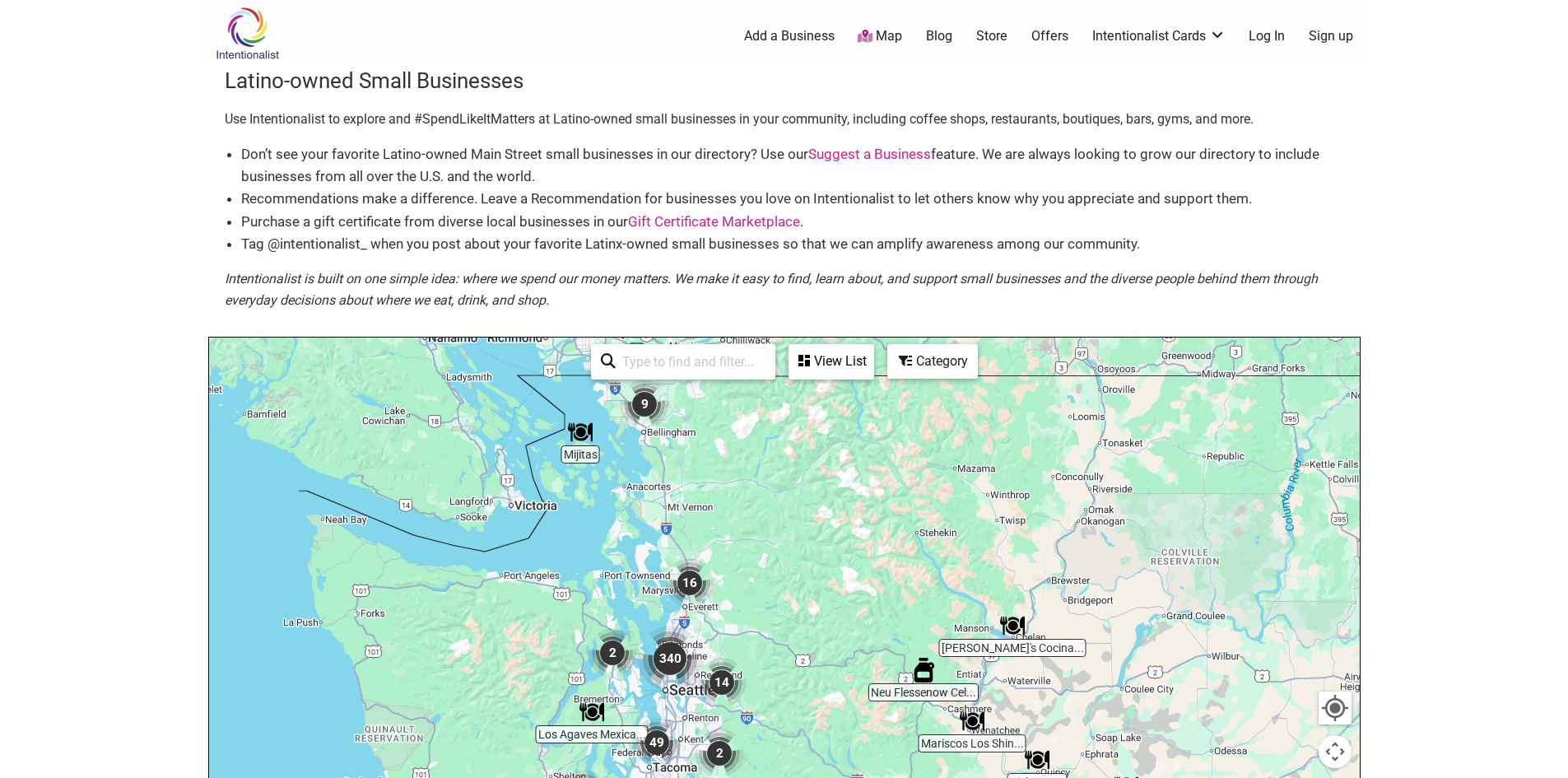
click at [663, 362] on input "search" at bounding box center [691, 362] width 150 height 32
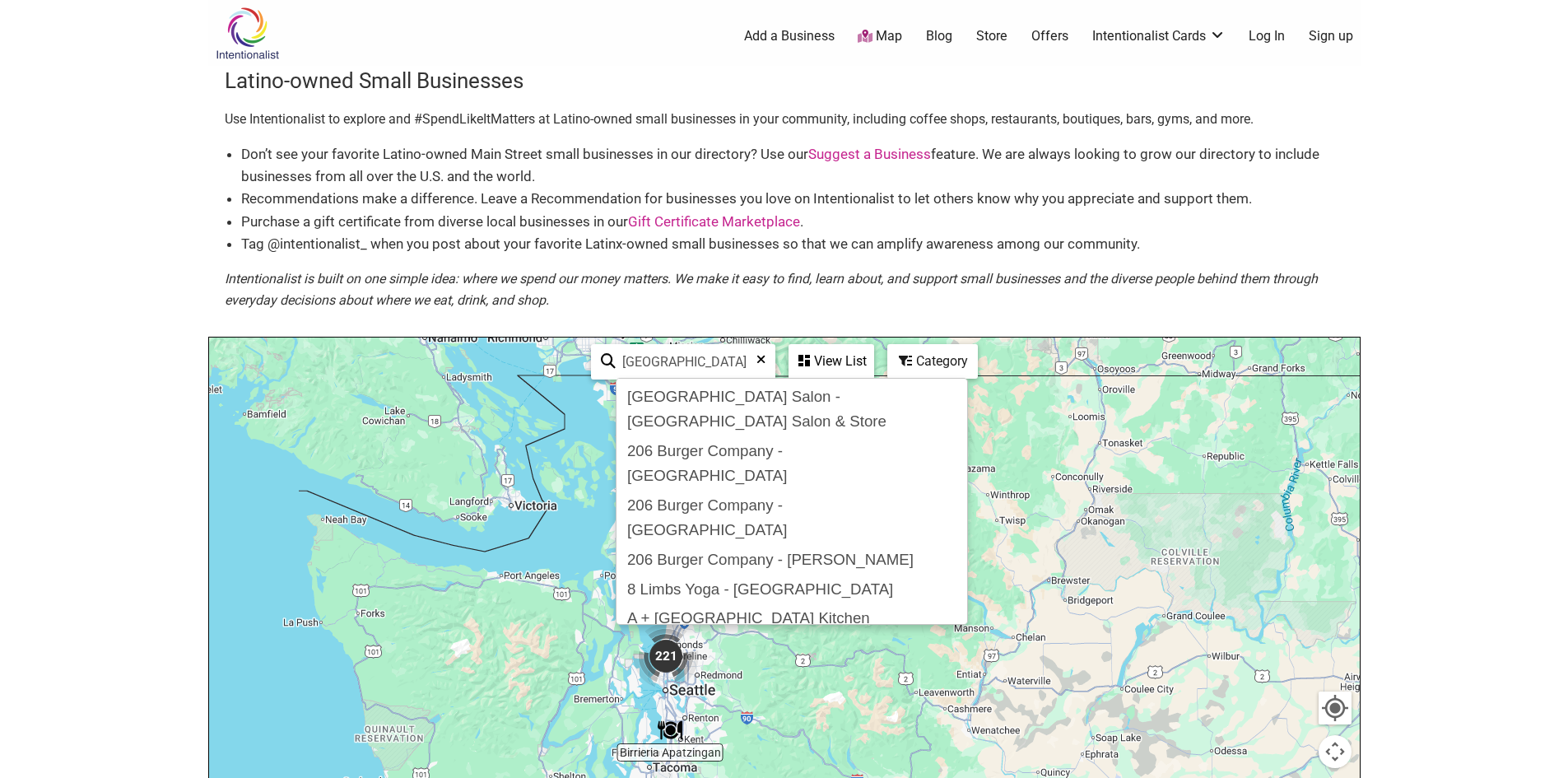
type input "seattle"
click at [845, 362] on div "View List" at bounding box center [831, 361] width 82 height 31
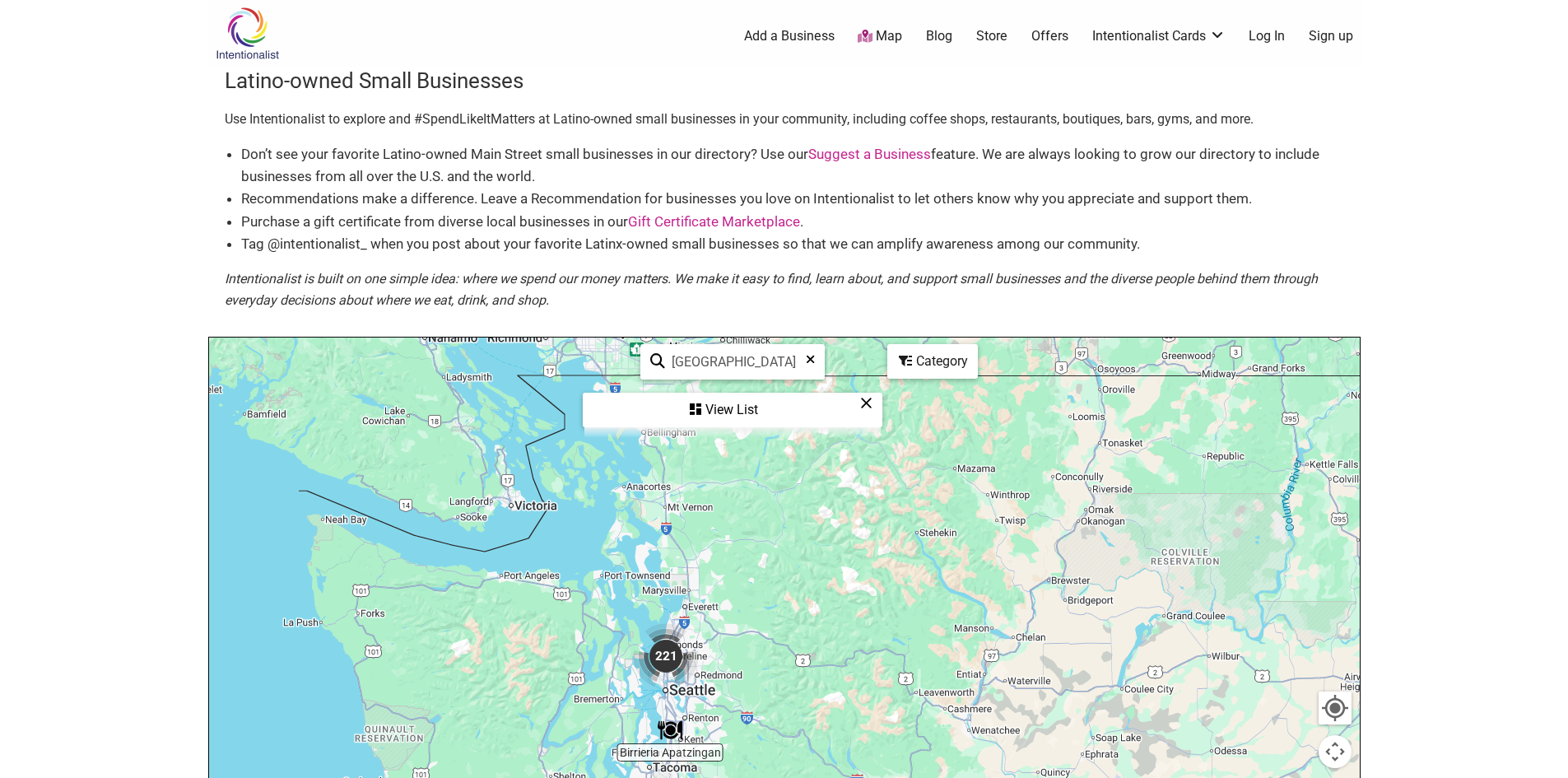
click at [697, 412] on icon at bounding box center [696, 409] width 12 height 13
